Goal: Obtain resource: Download file/media

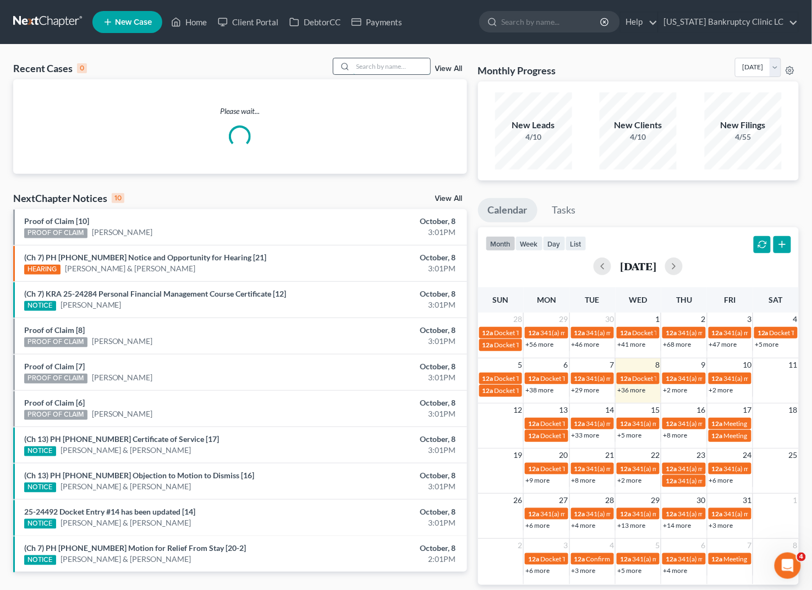
click at [387, 69] on input "search" at bounding box center [391, 66] width 77 height 16
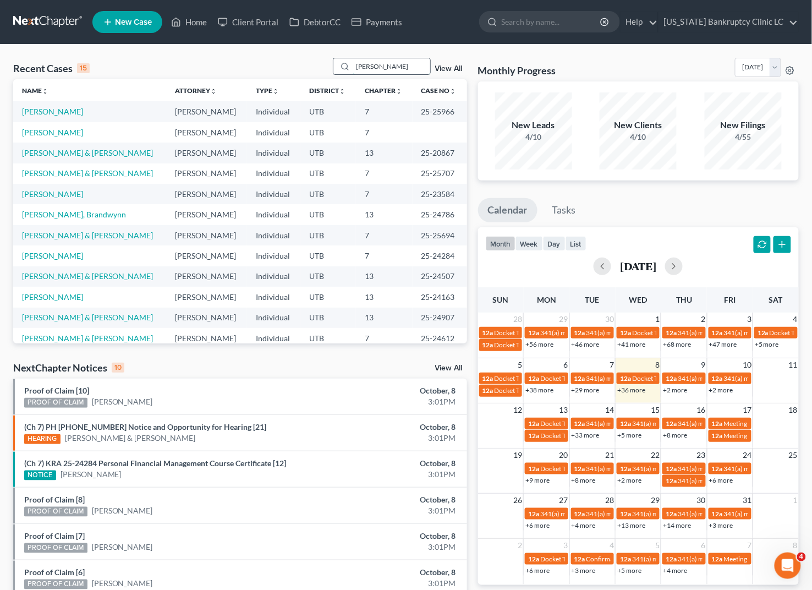
type input "[PERSON_NAME]"
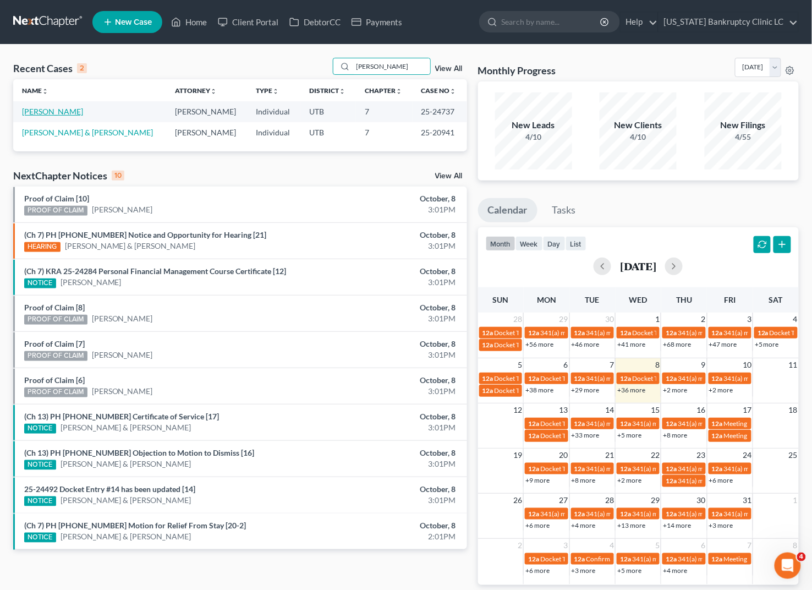
click at [36, 107] on link "[PERSON_NAME]" at bounding box center [52, 111] width 61 height 9
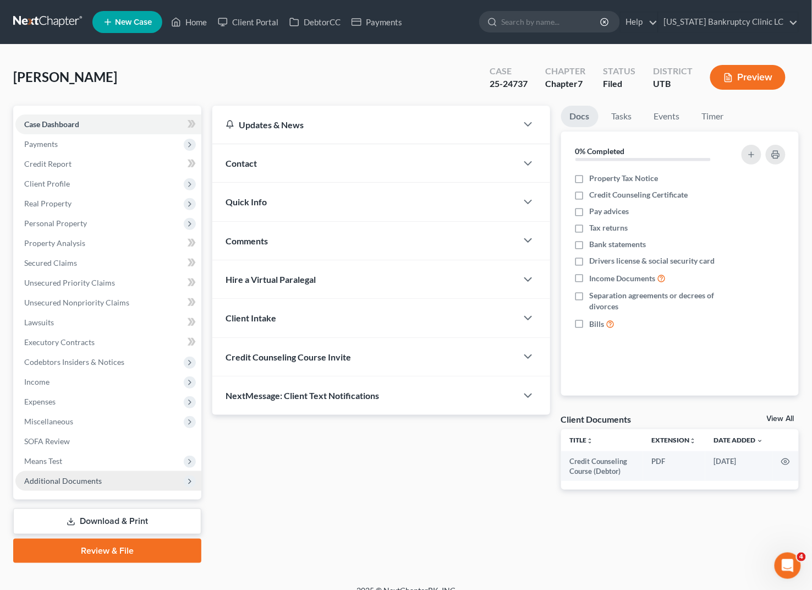
click at [51, 481] on span "Additional Documents" at bounding box center [63, 480] width 78 height 9
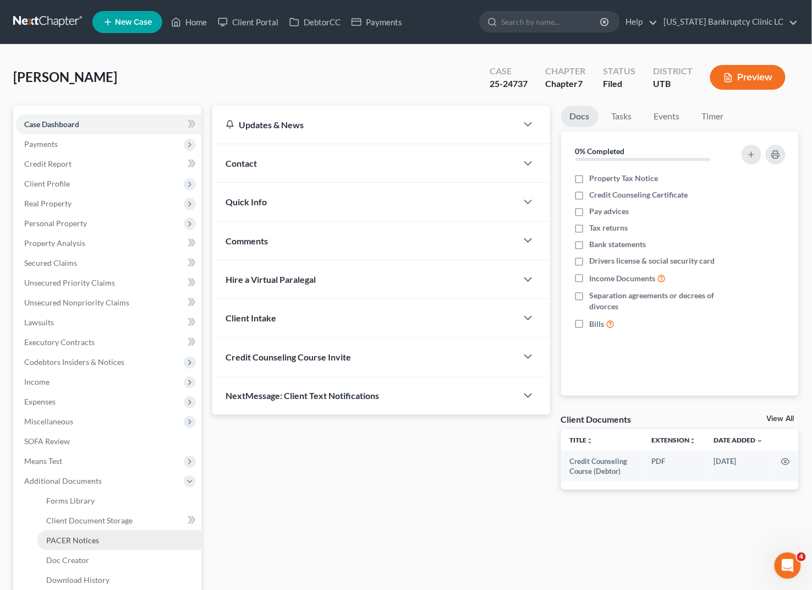
click at [98, 536] on link "PACER Notices" at bounding box center [119, 541] width 164 height 20
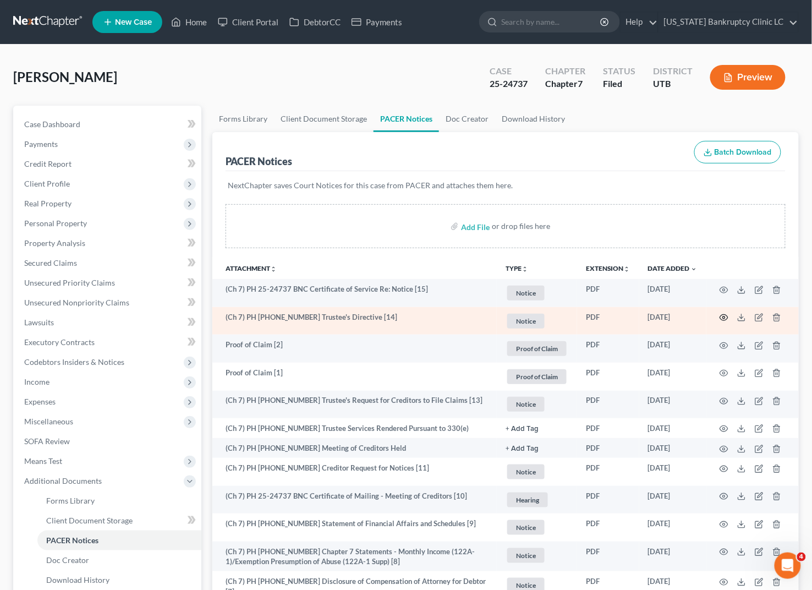
click at [724, 320] on icon "button" at bounding box center [724, 318] width 8 height 6
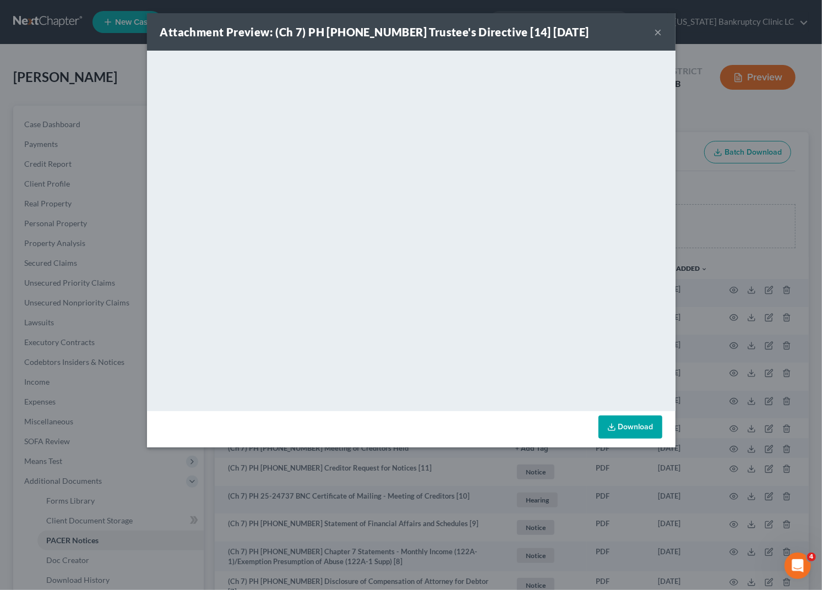
click at [645, 444] on div "Download" at bounding box center [411, 429] width 528 height 36
click at [640, 430] on link "Download" at bounding box center [630, 427] width 64 height 23
